Goal: Check status

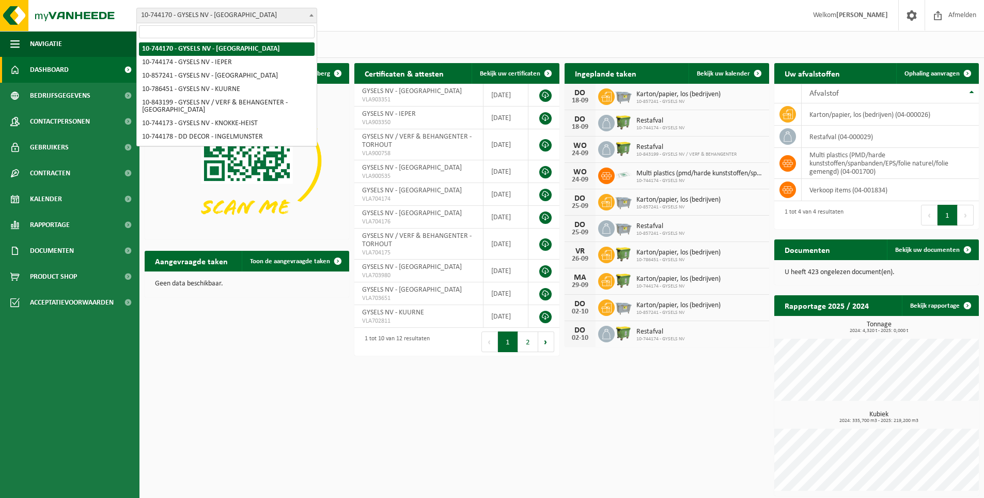
click at [313, 15] on b at bounding box center [311, 15] width 4 height 3
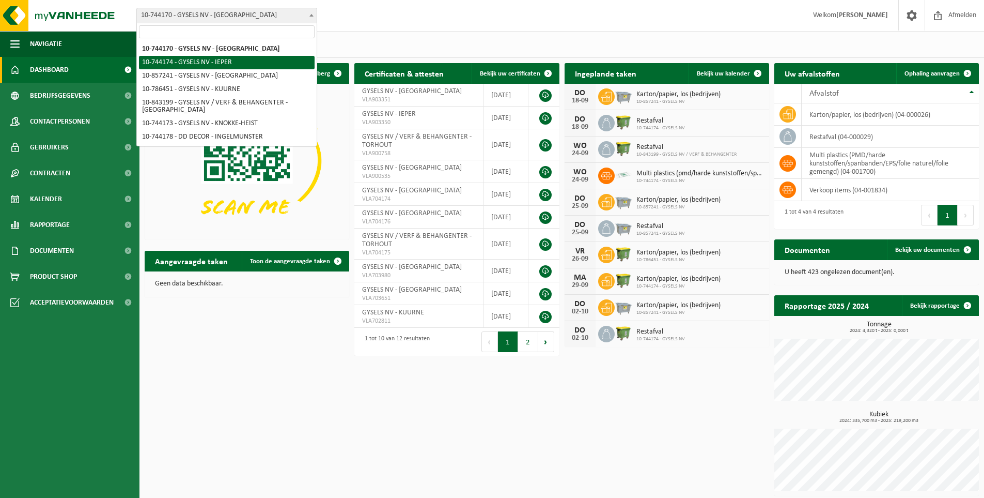
select select "23317"
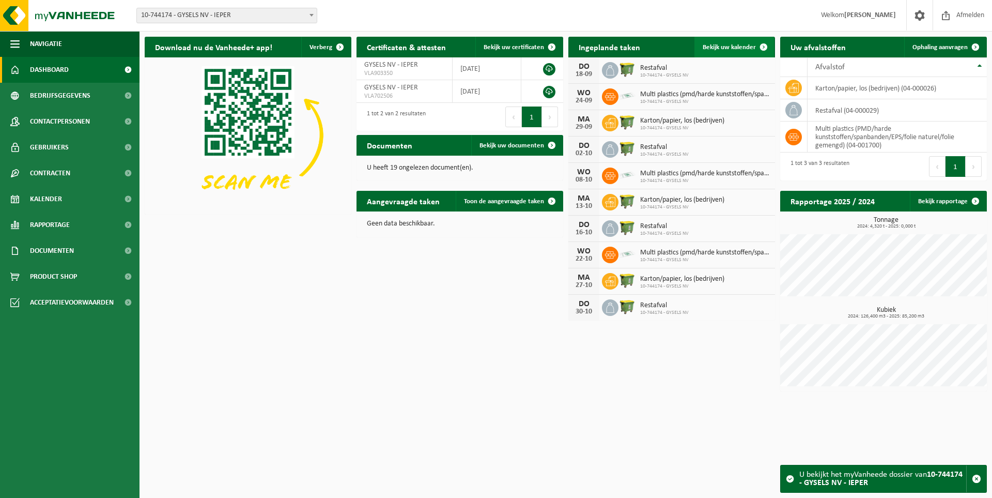
click at [738, 45] on span "Bekijk uw kalender" at bounding box center [729, 47] width 53 height 7
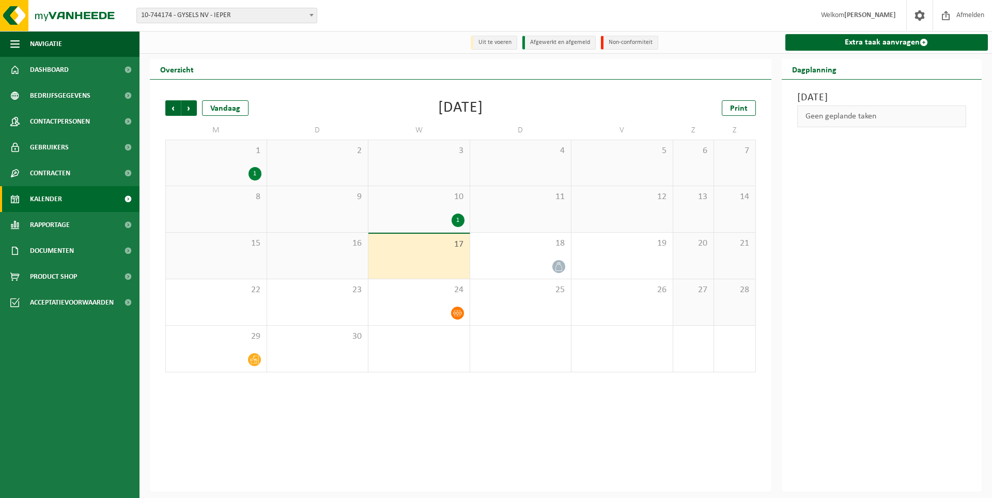
click at [553, 44] on li "Afgewerkt en afgemeld" at bounding box center [558, 43] width 73 height 14
